Goal: Complete application form: Complete application form

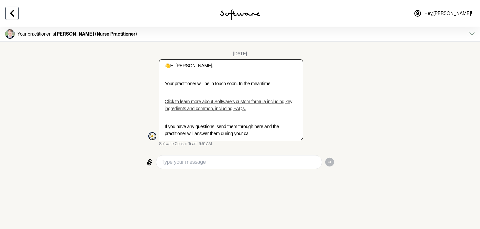
click at [13, 13] on icon at bounding box center [12, 13] width 8 height 8
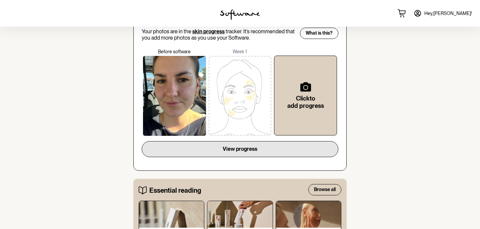
scroll to position [307, 0]
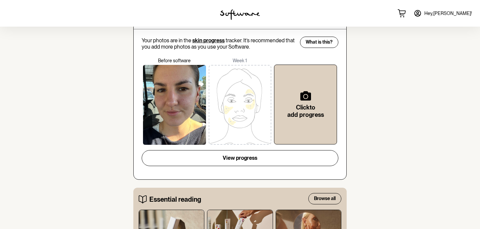
click at [236, 105] on img at bounding box center [240, 105] width 63 height 80
